Goal: Task Accomplishment & Management: Manage account settings

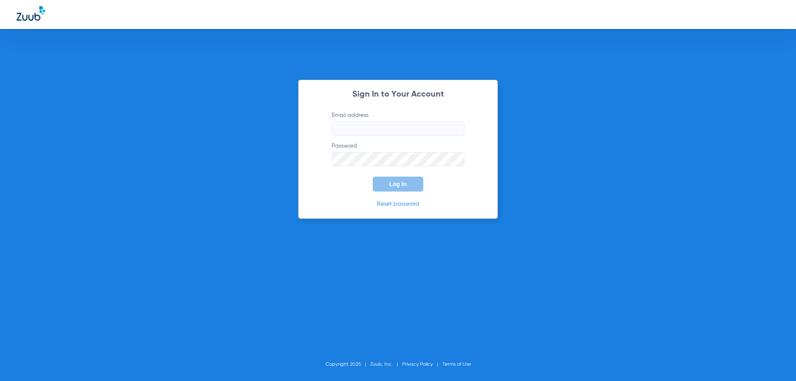
type input "[EMAIL_ADDRESS][DOMAIN_NAME]"
click at [400, 147] on label "Password" at bounding box center [398, 154] width 133 height 24
click at [375, 178] on button "Log In" at bounding box center [398, 184] width 51 height 15
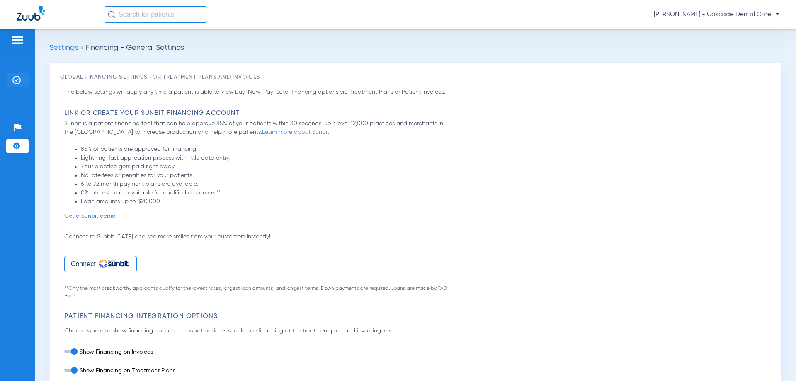
click at [15, 76] on img at bounding box center [16, 80] width 8 height 8
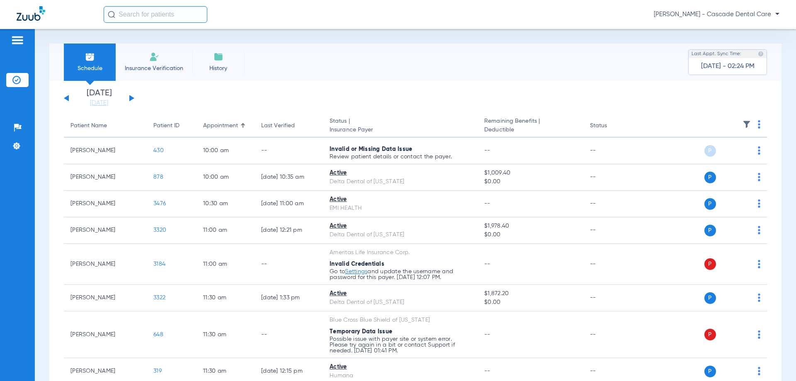
click at [404, 103] on app-single-date-navigator "Sunday 06-08-2025 Monday 06-09-2025 Tuesday 06-10-2025 Wednesday 06-11-2025 Thu…" at bounding box center [416, 98] width 704 height 18
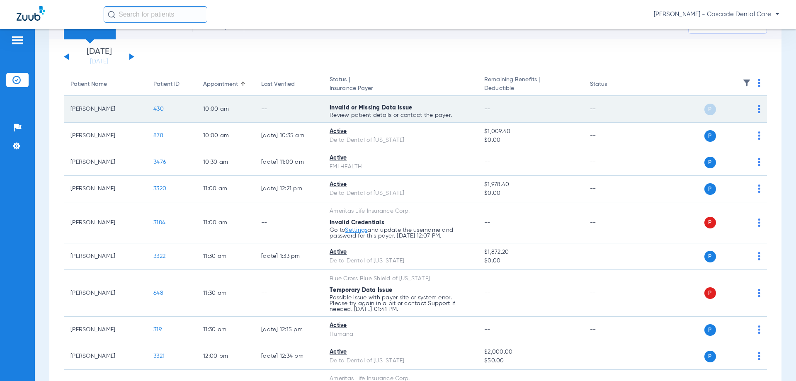
scroll to position [55, 0]
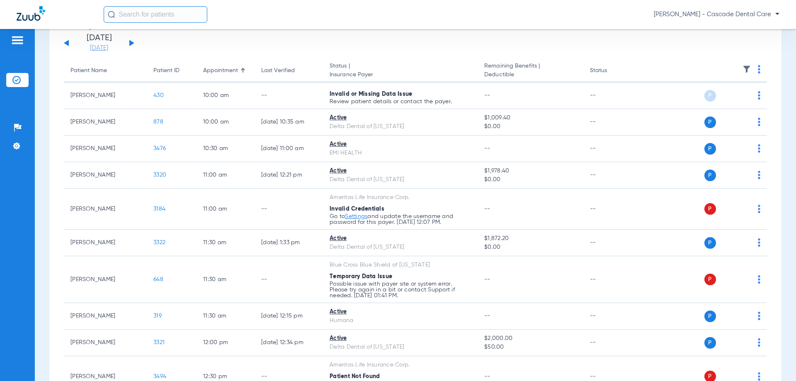
click at [89, 50] on link "08-12-2025" at bounding box center [99, 48] width 50 height 8
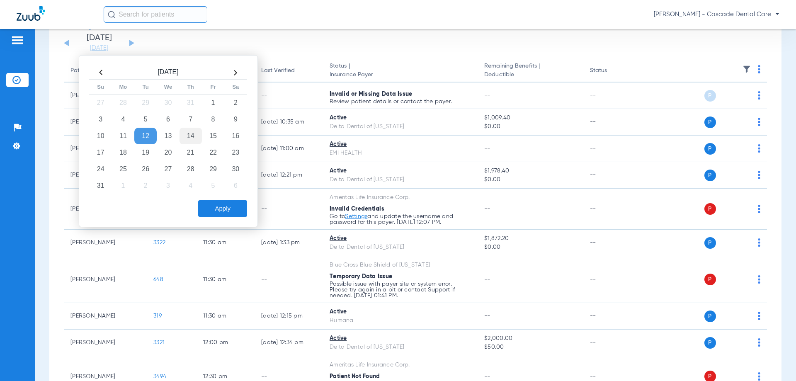
click at [190, 136] on td "14" at bounding box center [191, 136] width 22 height 17
click at [207, 205] on button "Apply" at bounding box center [222, 208] width 49 height 17
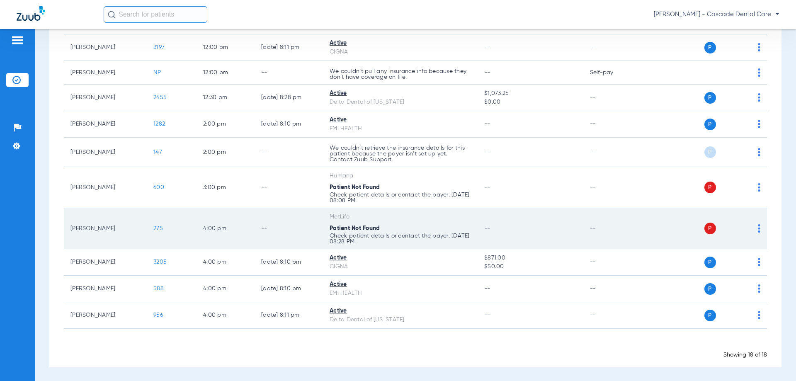
scroll to position [395, 0]
